Goal: Task Accomplishment & Management: Manage account settings

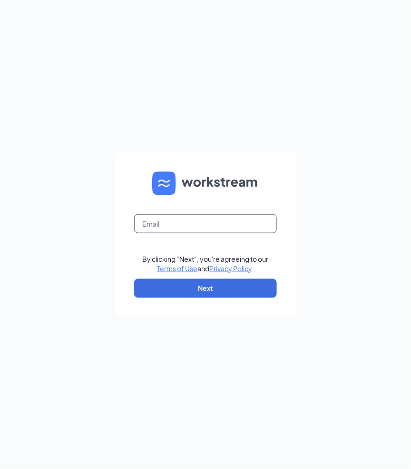
click at [204, 227] on input "text" at bounding box center [205, 223] width 143 height 19
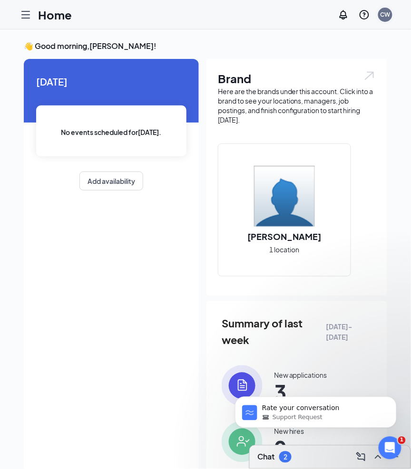
click at [382, 14] on div "CW" at bounding box center [385, 14] width 10 height 8
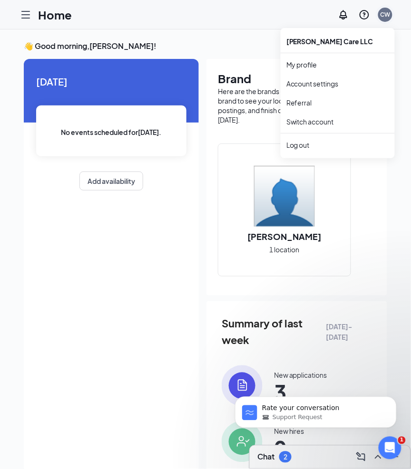
click at [382, 14] on div "CW" at bounding box center [385, 14] width 10 height 8
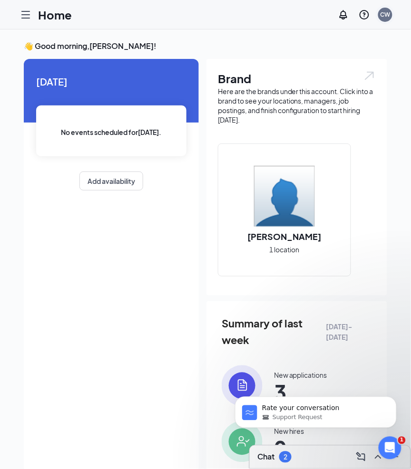
click at [382, 14] on div "CW" at bounding box center [385, 14] width 10 height 8
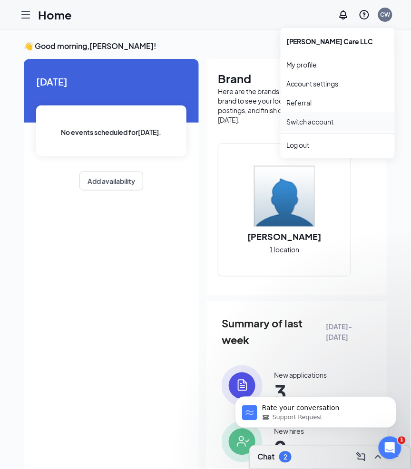
click at [318, 120] on link "Switch account" at bounding box center [310, 121] width 48 height 9
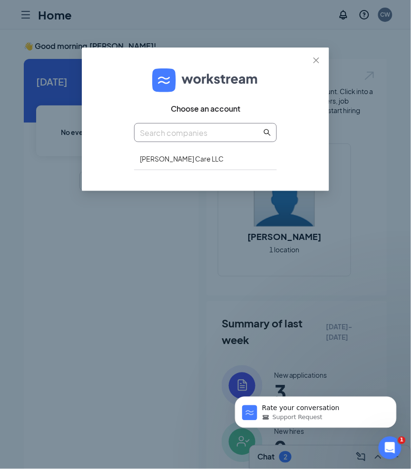
click at [233, 132] on input "text" at bounding box center [201, 133] width 122 height 12
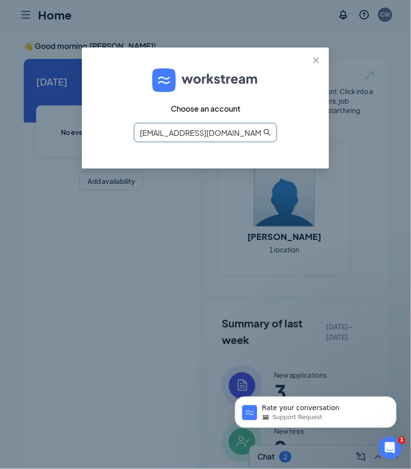
type input "CW.jjhuntsville@gmail.com"
click at [266, 131] on icon "search" at bounding box center [267, 133] width 8 height 8
click at [275, 99] on div "Choose an account CW.jjhuntsville@gmail.com" at bounding box center [205, 108] width 143 height 98
click at [155, 263] on div "Choose an account CW.jjhuntsville@gmail.com" at bounding box center [205, 234] width 411 height 469
